Goal: Task Accomplishment & Management: Use online tool/utility

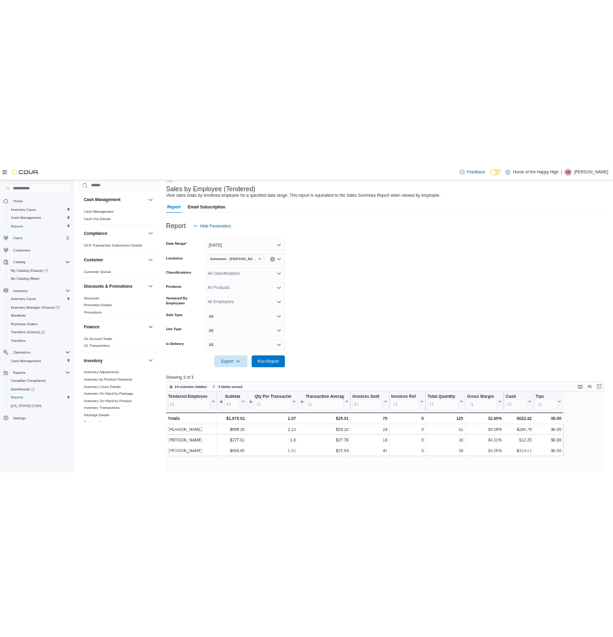
scroll to position [273, 0]
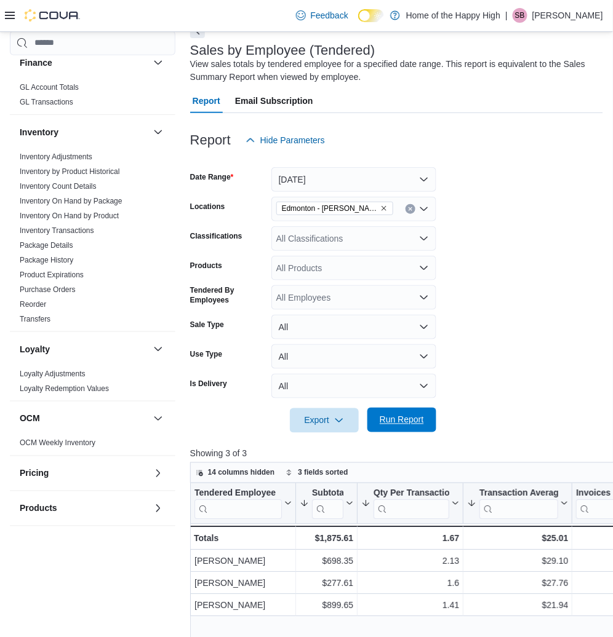
click at [425, 416] on span "Run Report" at bounding box center [402, 420] width 54 height 25
click at [404, 421] on span "Run Report" at bounding box center [402, 420] width 44 height 12
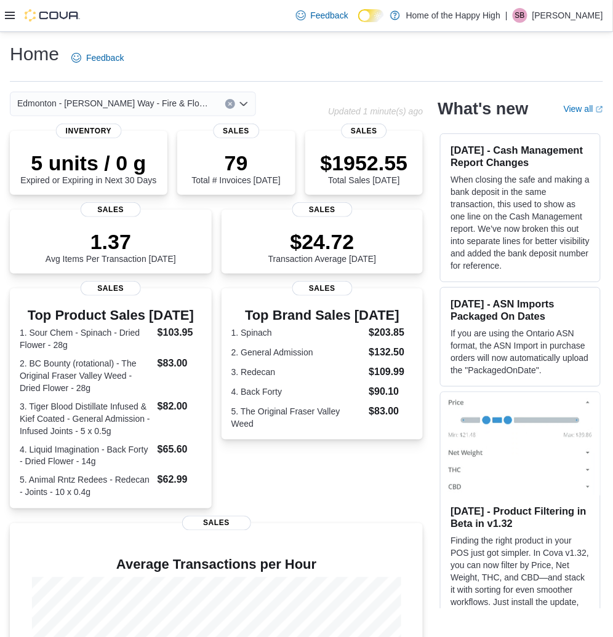
click at [586, 14] on p "[PERSON_NAME]" at bounding box center [567, 15] width 71 height 15
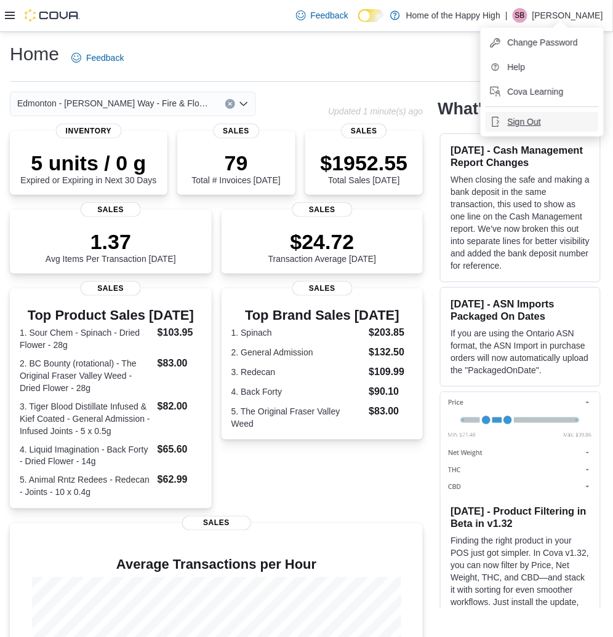
click at [566, 119] on button "Sign Out" at bounding box center [541, 122] width 113 height 20
